Goal: Information Seeking & Learning: Learn about a topic

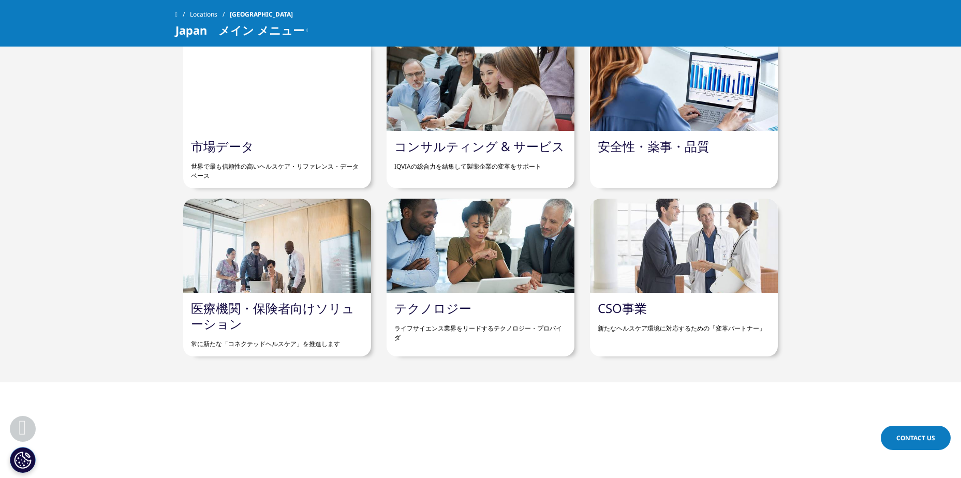
scroll to position [983, 0]
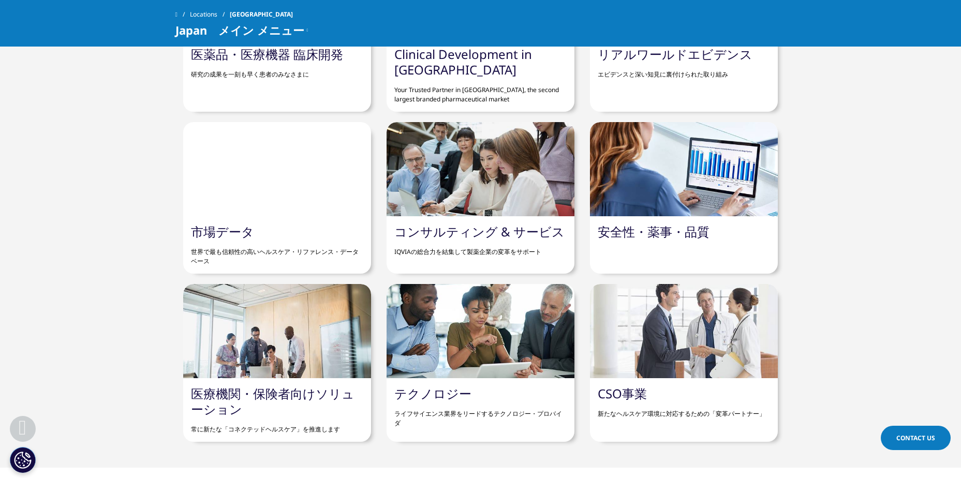
click at [259, 186] on div at bounding box center [277, 169] width 188 height 94
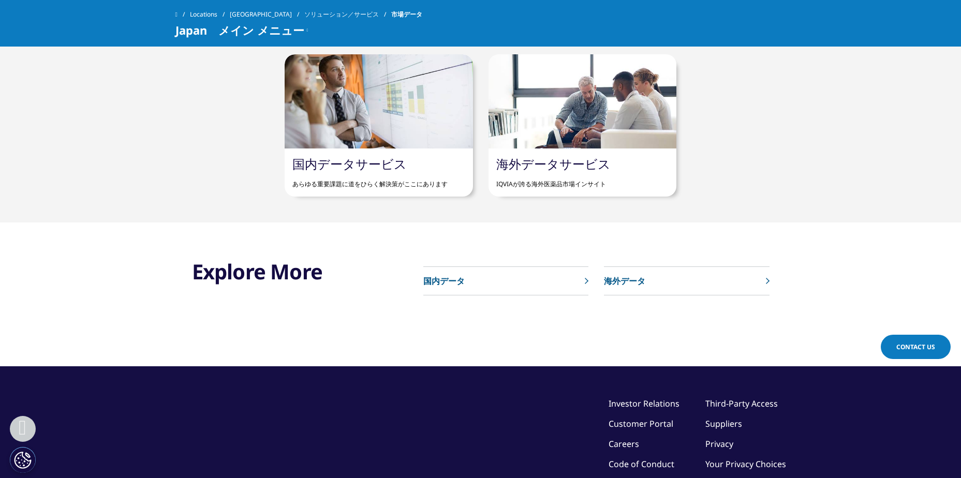
scroll to position [621, 0]
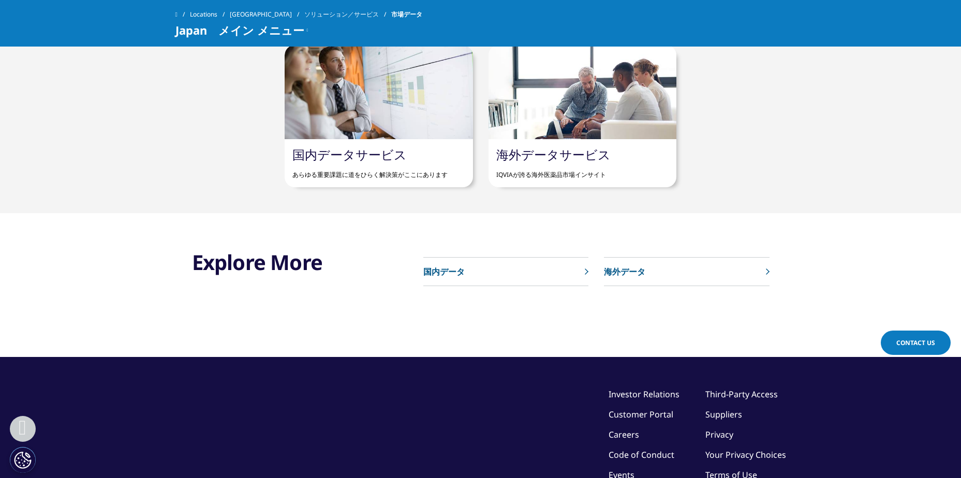
click at [620, 271] on p "海外データ" at bounding box center [624, 271] width 41 height 12
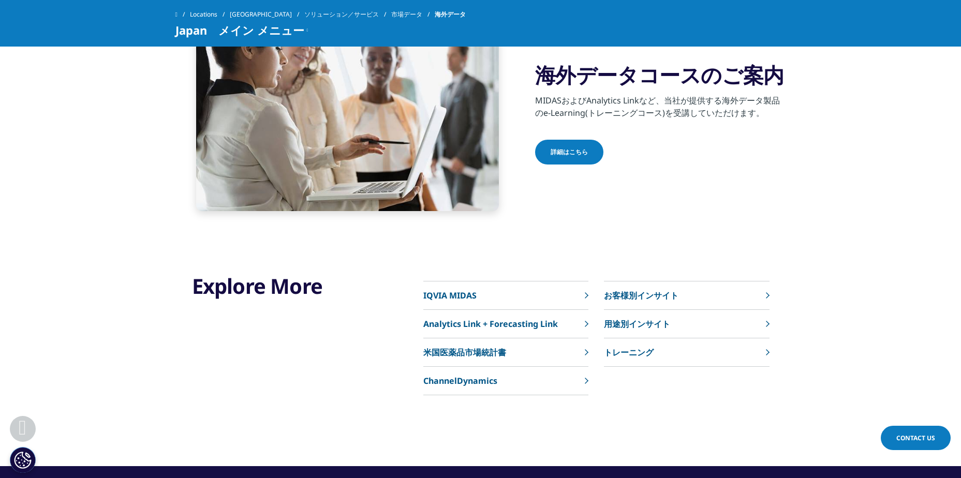
scroll to position [880, 0]
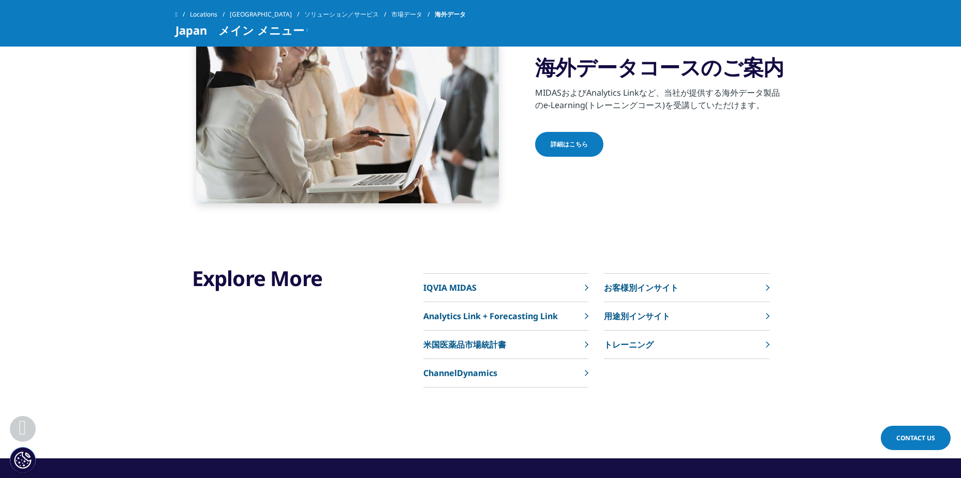
click at [459, 342] on p "米国医薬品市場統計書" at bounding box center [464, 344] width 83 height 12
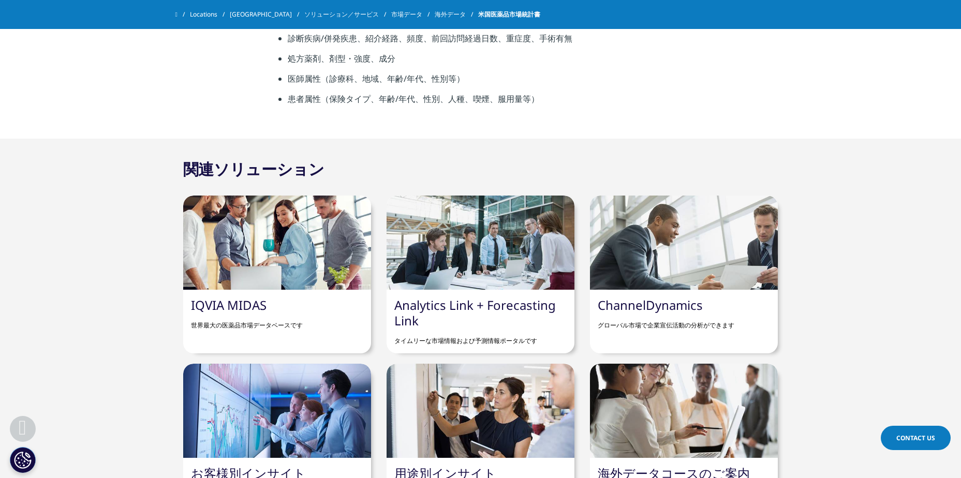
scroll to position [1035, 0]
